Goal: Task Accomplishment & Management: Manage account settings

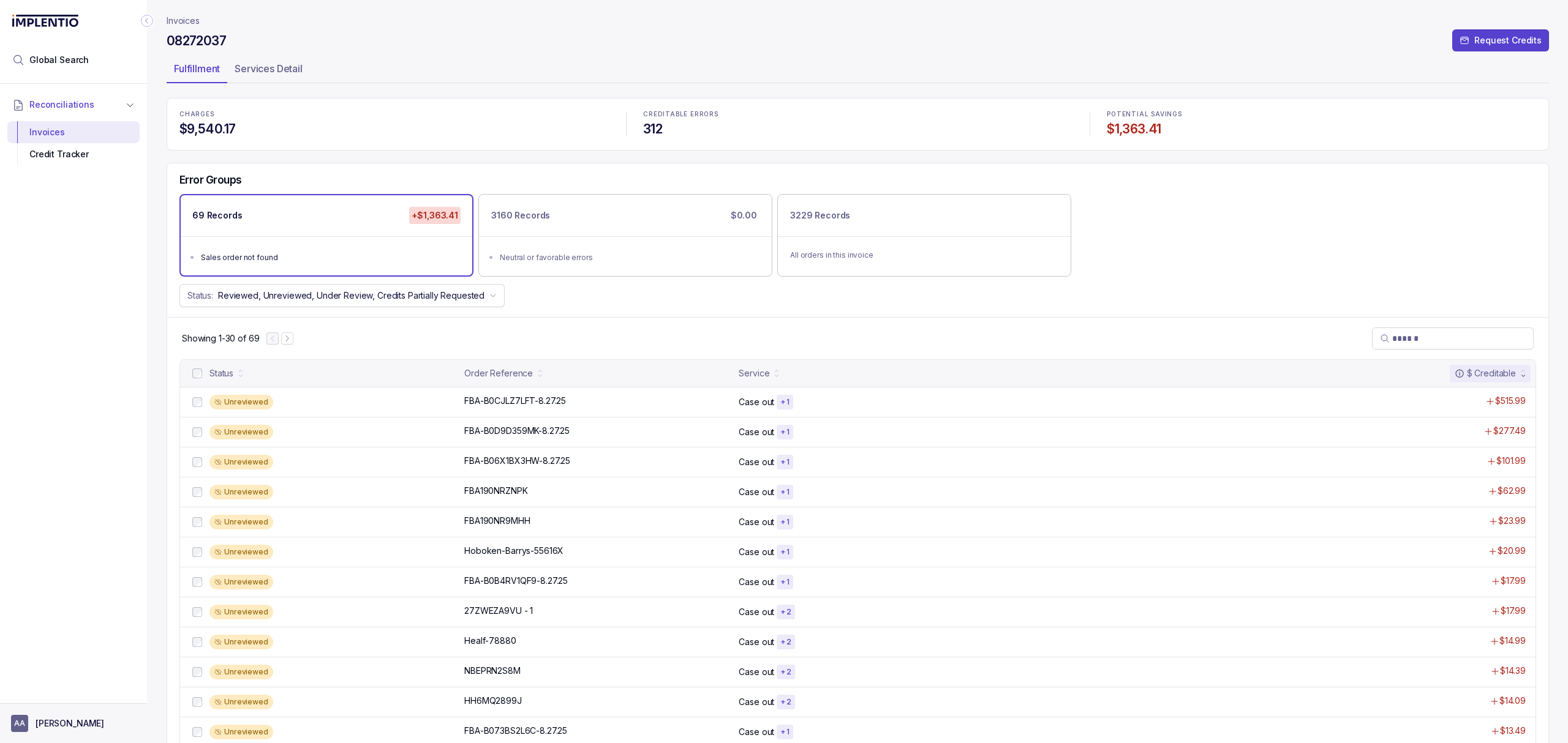
click at [45, 726] on p "[PERSON_NAME]" at bounding box center [70, 723] width 69 height 12
click at [520, 404] on div "FBA-B0CJLZ7LFT-8.27.25 FBA-B0CJLZ7LFT-8.27.25" at bounding box center [515, 401] width 102 height 12
click at [520, 404] on p "FBA-B0CJLZ7LFT-8.27.25" at bounding box center [515, 401] width 108 height 13
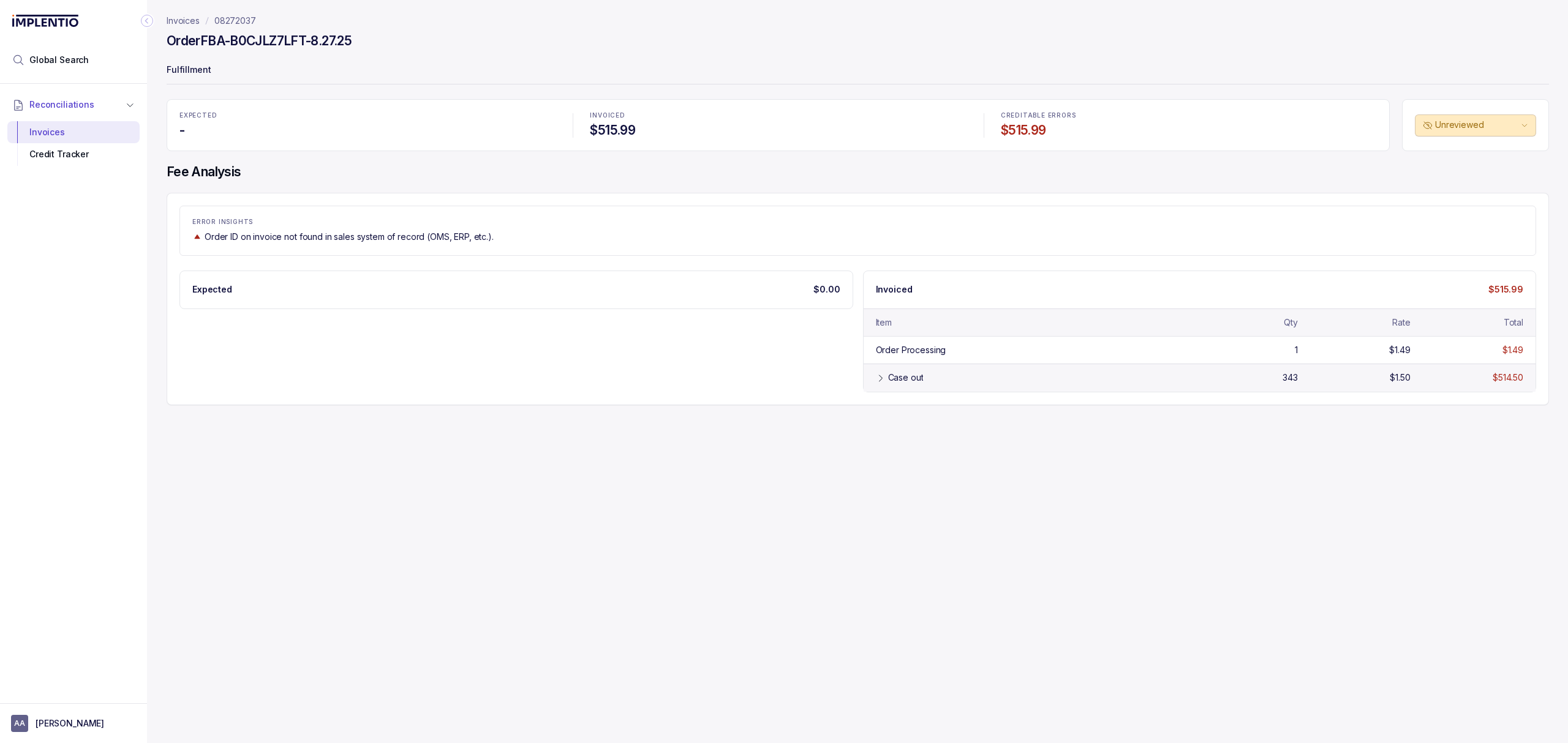
click at [883, 367] on div "Case out 343 $1.50 $514.50" at bounding box center [1199, 377] width 673 height 28
click at [54, 150] on div "Credit Tracker" at bounding box center [74, 154] width 113 height 22
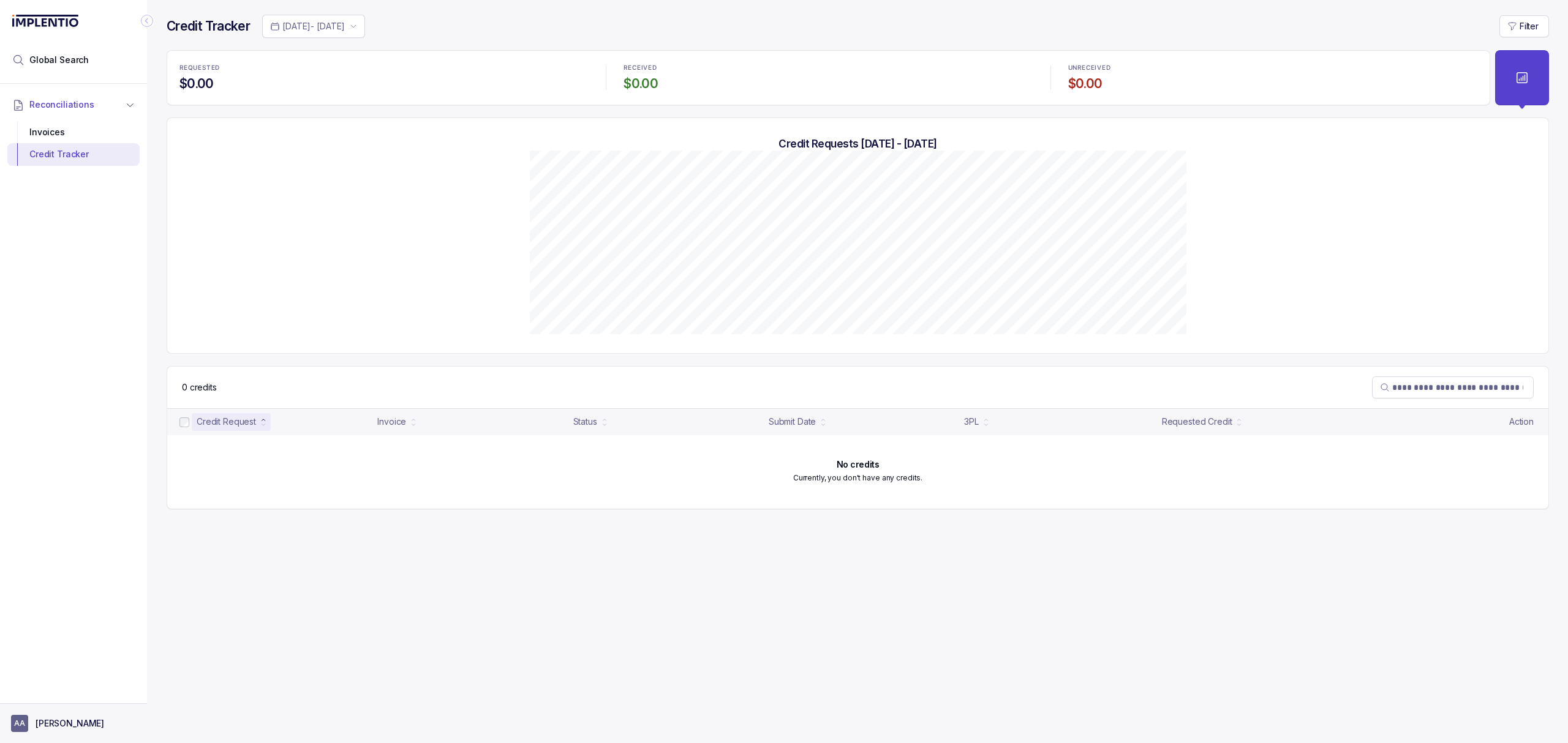
click at [52, 718] on p "[PERSON_NAME]" at bounding box center [70, 723] width 69 height 12
click at [52, 698] on p "Logout" at bounding box center [81, 697] width 102 height 12
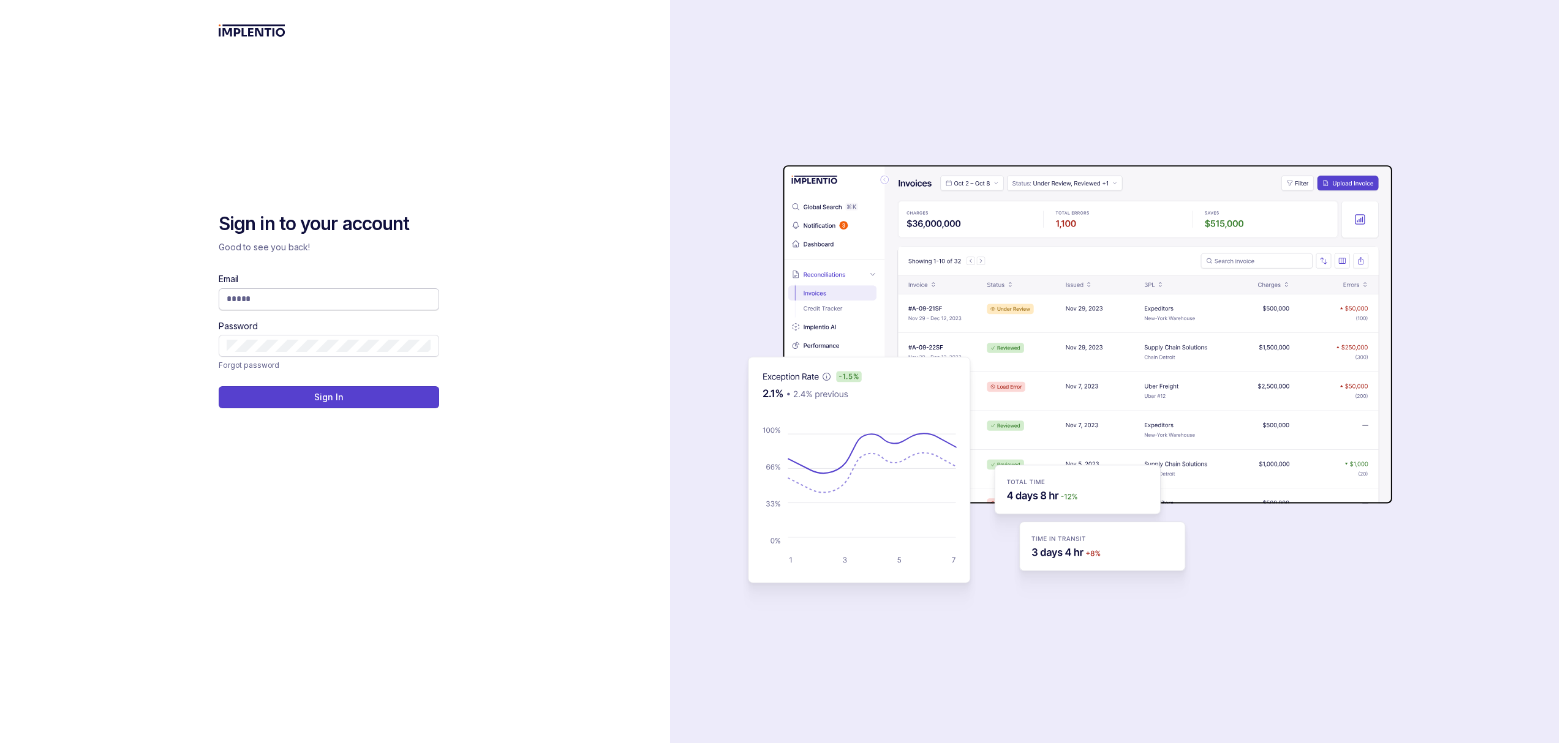
click at [280, 296] on input "Email" at bounding box center [329, 299] width 205 height 12
click at [0, 742] on com-1password-button at bounding box center [0, 743] width 0 height 0
click at [334, 296] on input "Email" at bounding box center [329, 299] width 205 height 12
type input "**********"
